Goal: Information Seeking & Learning: Learn about a topic

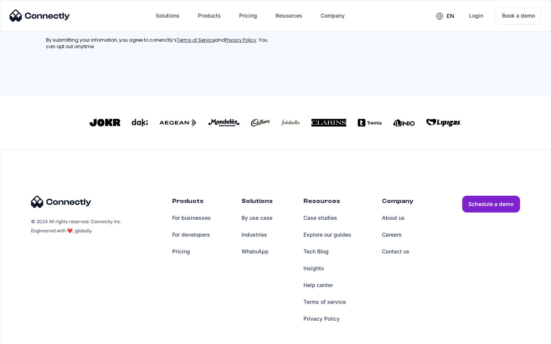
scroll to position [344, 0]
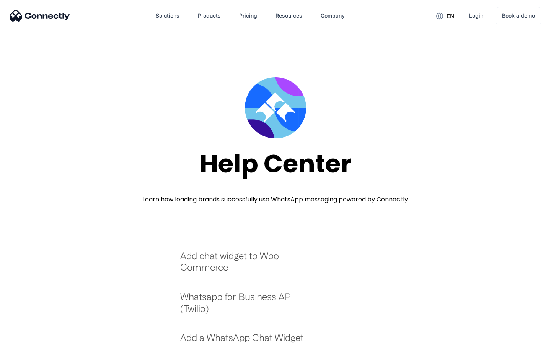
scroll to position [832, 0]
